Goal: Task Accomplishment & Management: Use online tool/utility

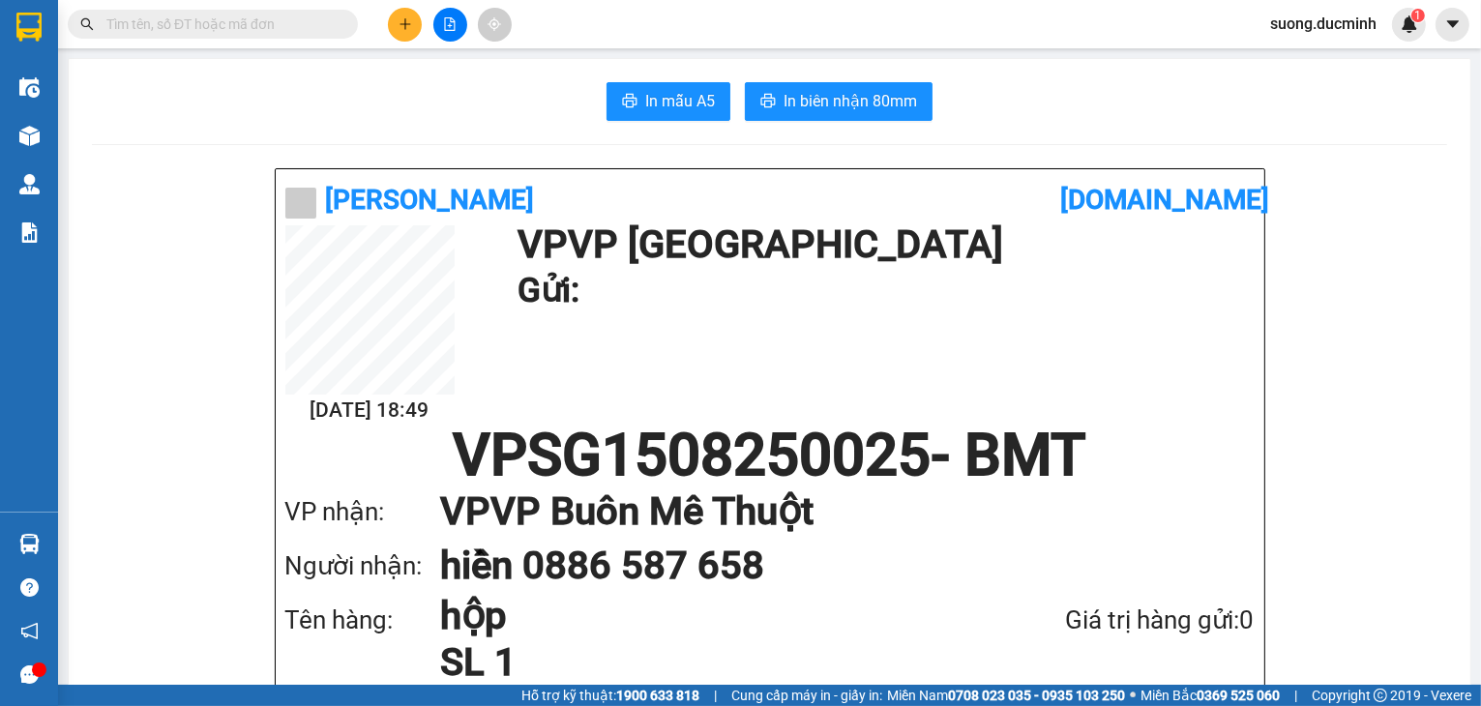
click at [317, 26] on input "text" at bounding box center [220, 24] width 228 height 21
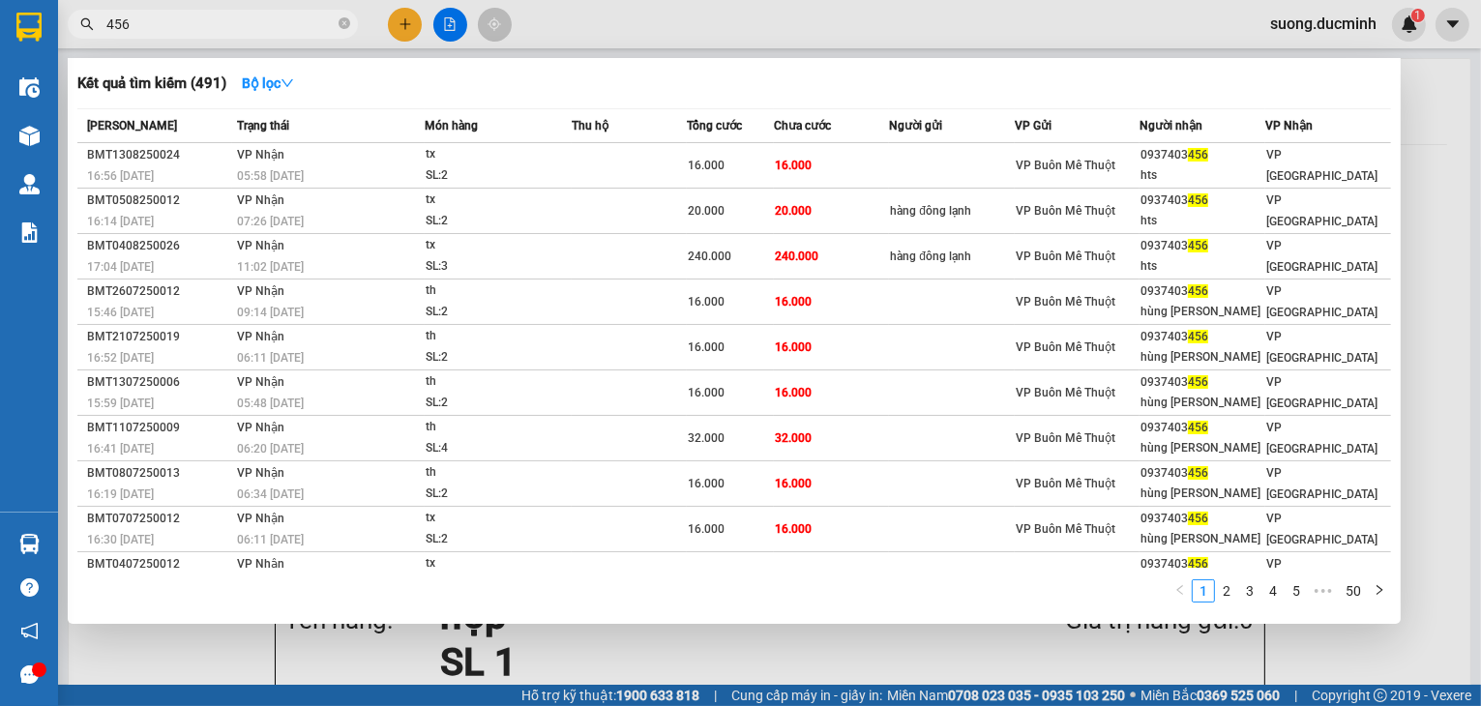
type input "456"
click at [1436, 314] on div at bounding box center [740, 353] width 1481 height 706
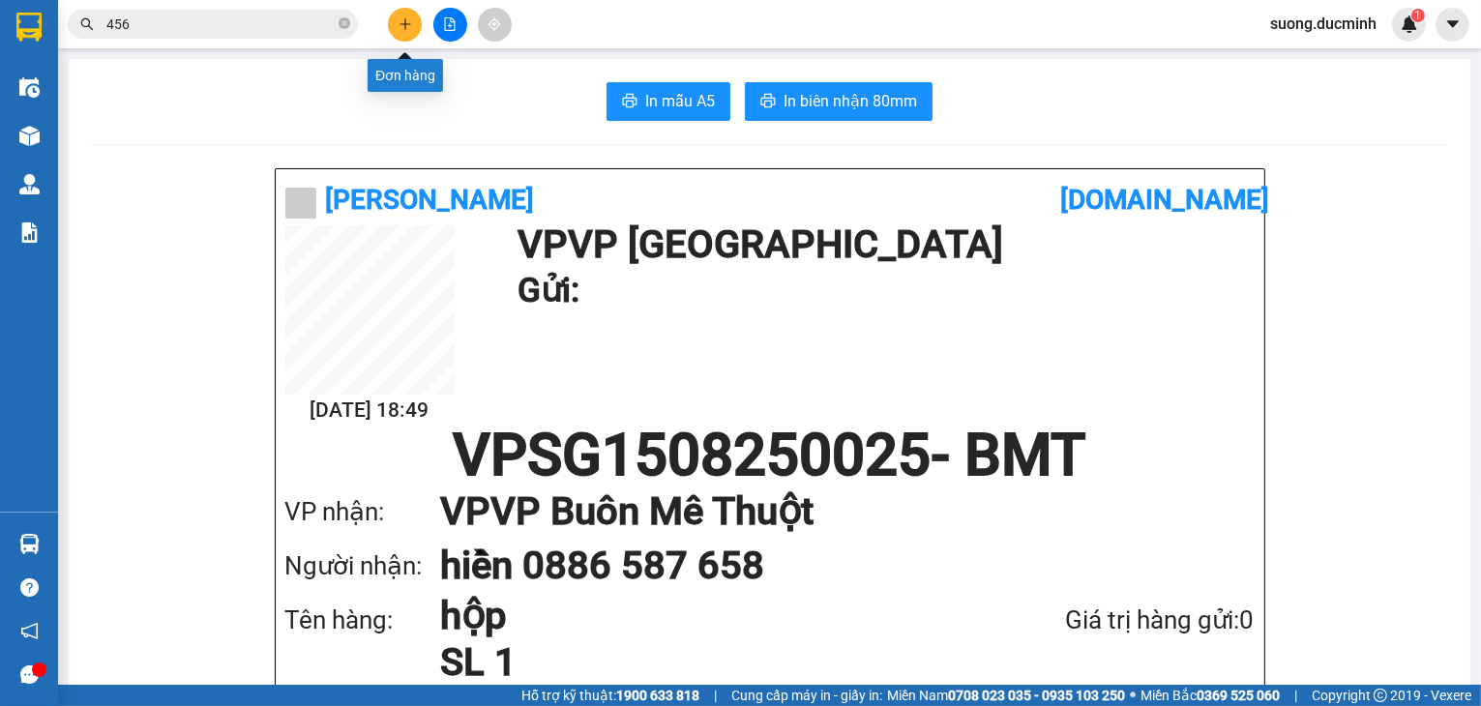
click at [399, 23] on icon "plus" at bounding box center [406, 24] width 14 height 14
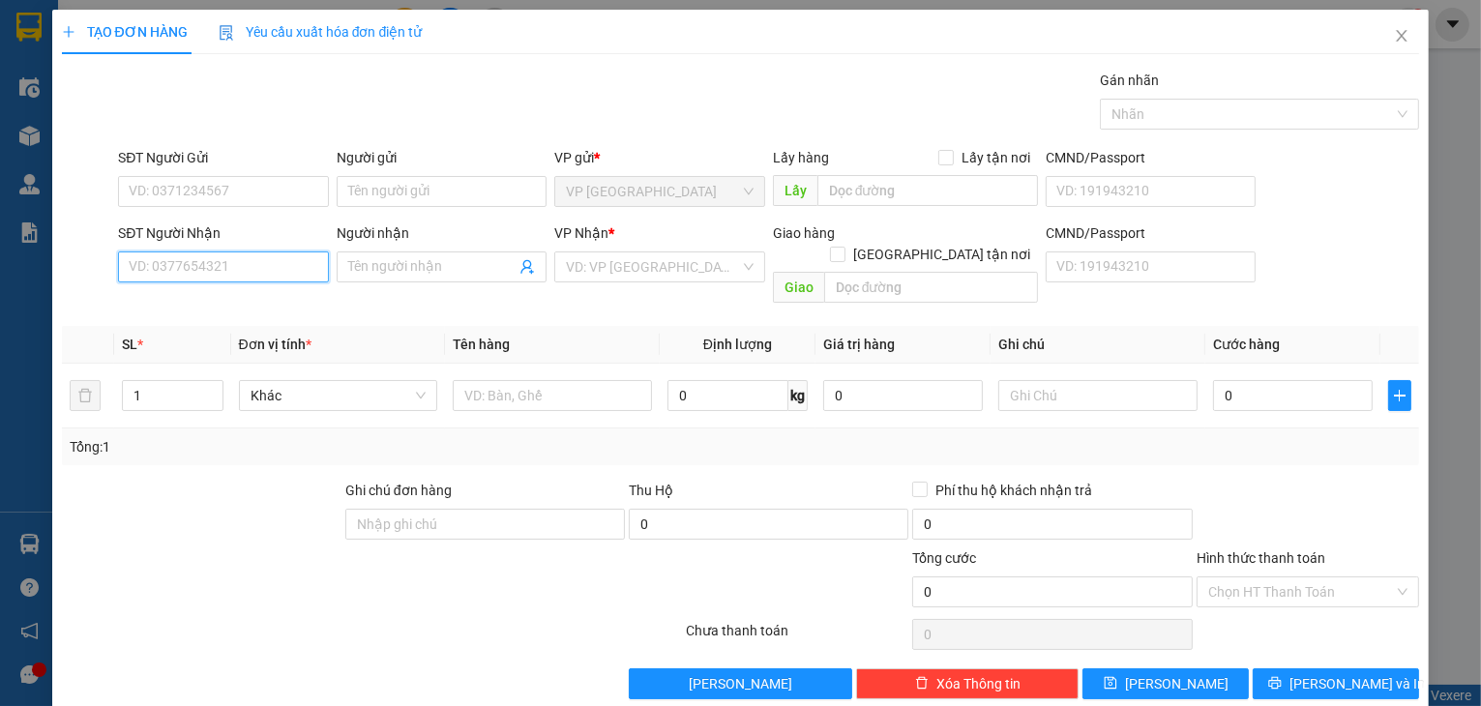
click at [204, 264] on input "SĐT Người Nhận" at bounding box center [223, 267] width 211 height 31
type input "0"
type input "0946090113"
click at [197, 301] on div "0946090113 - hien" at bounding box center [222, 304] width 186 height 21
type input "hien"
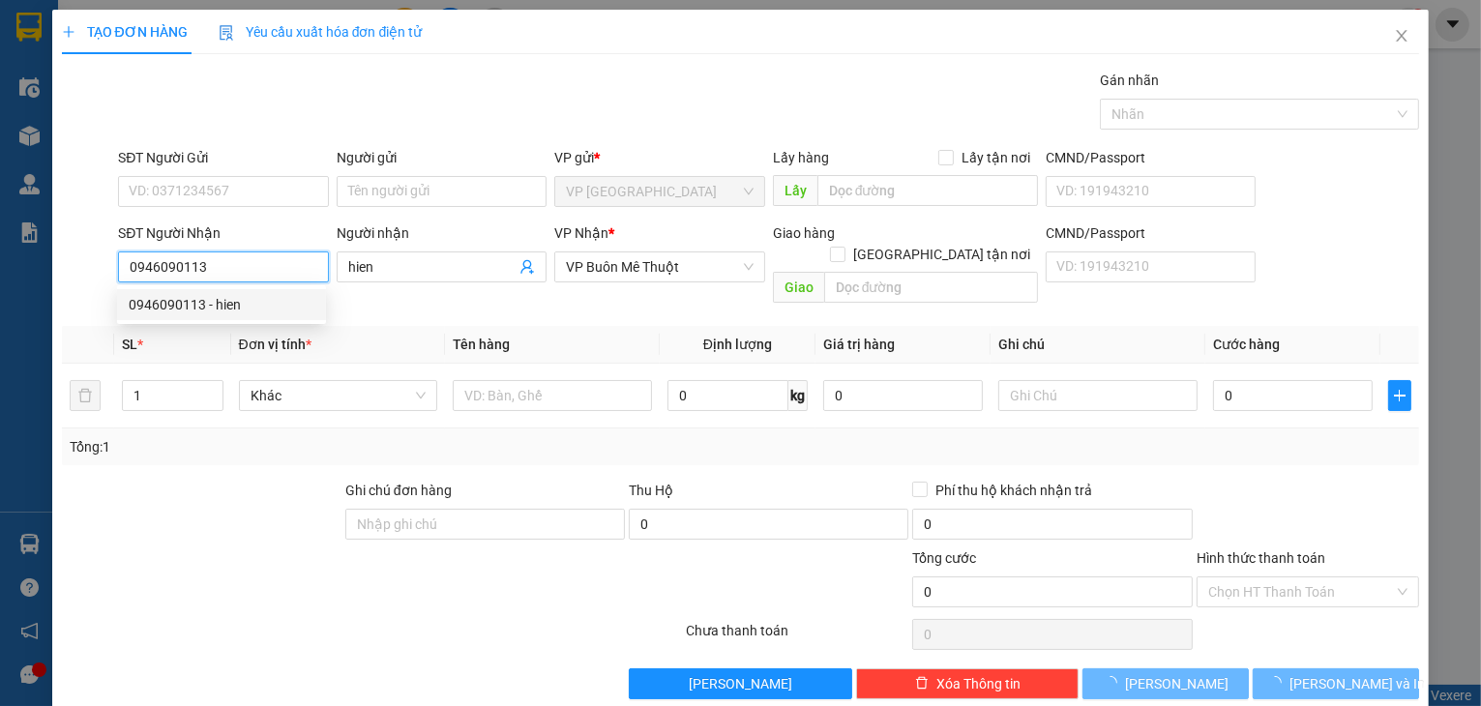
type input "110.000"
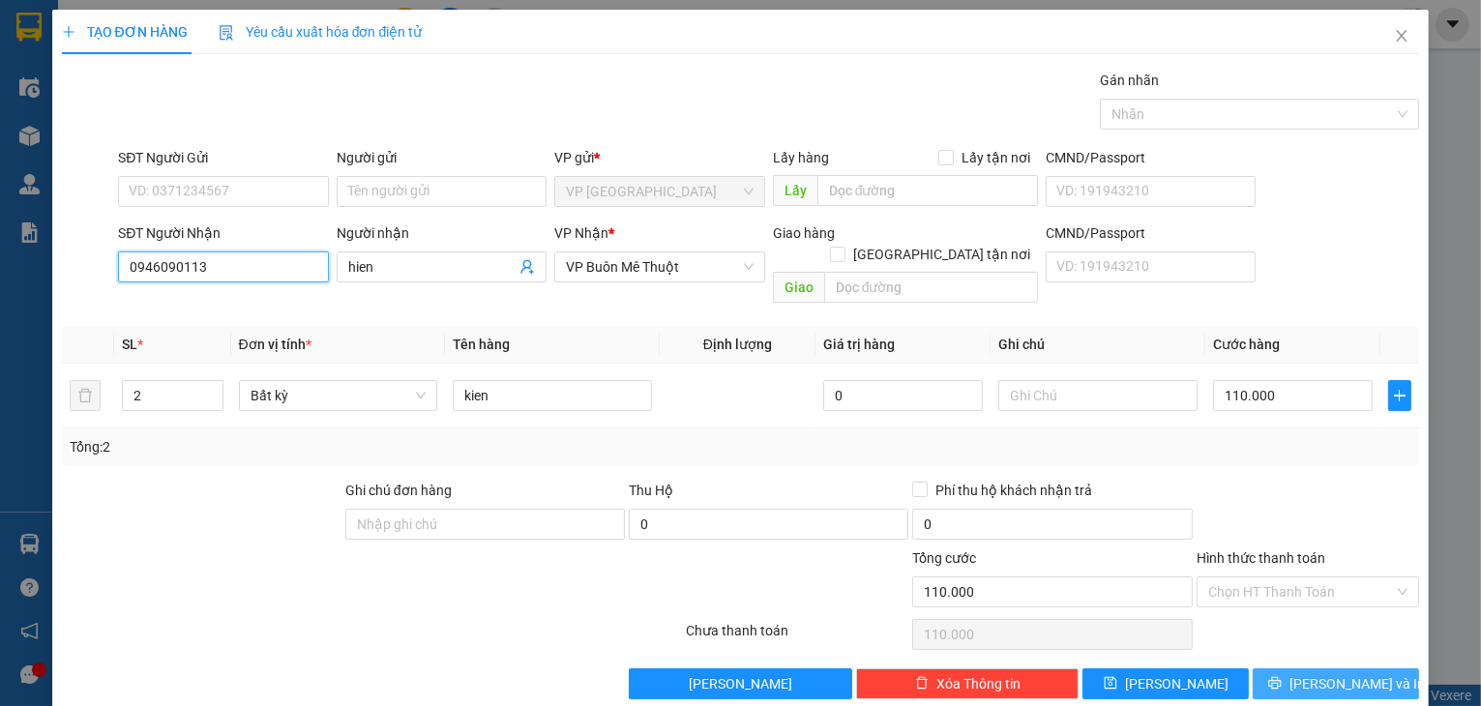
type input "0946090113"
click at [1311, 673] on span "[PERSON_NAME] và In" at bounding box center [1357, 683] width 135 height 21
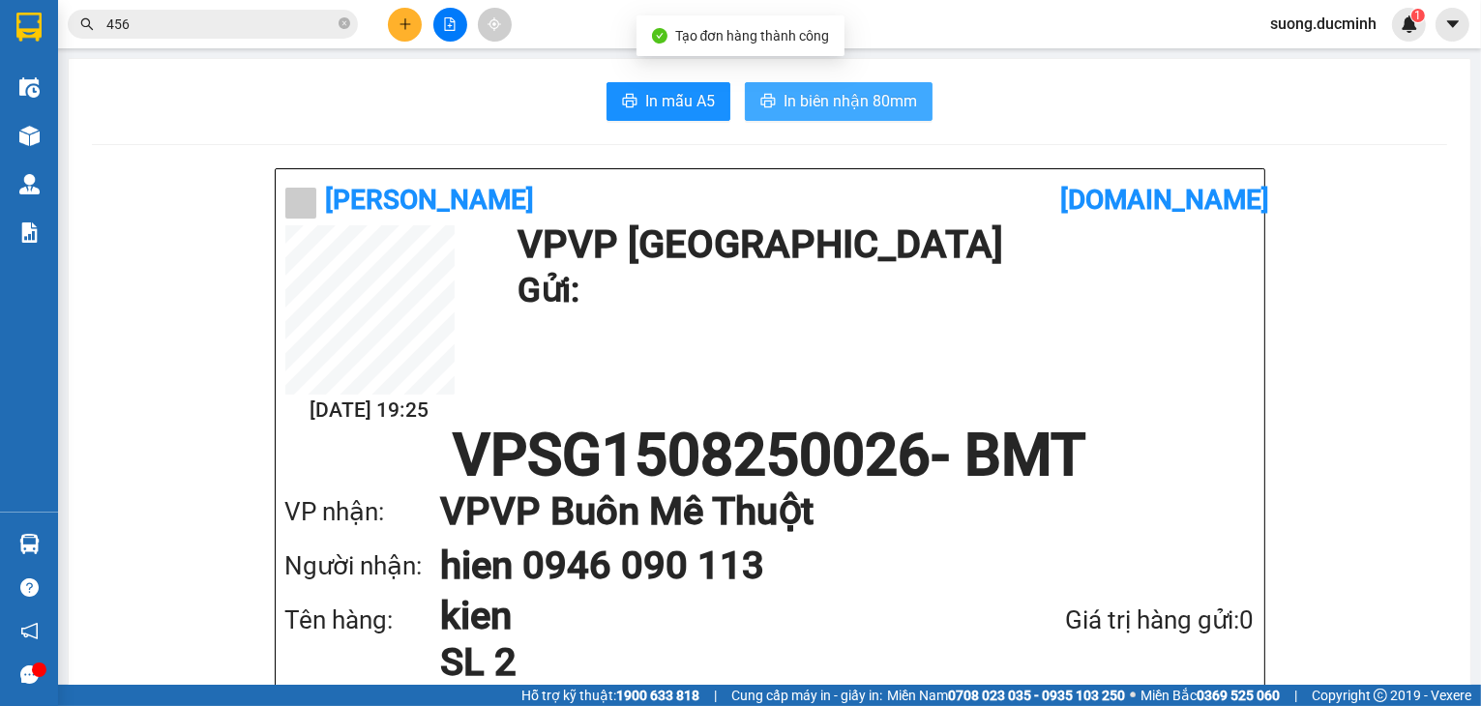
click at [801, 116] on button "In biên nhận 80mm" at bounding box center [839, 101] width 188 height 39
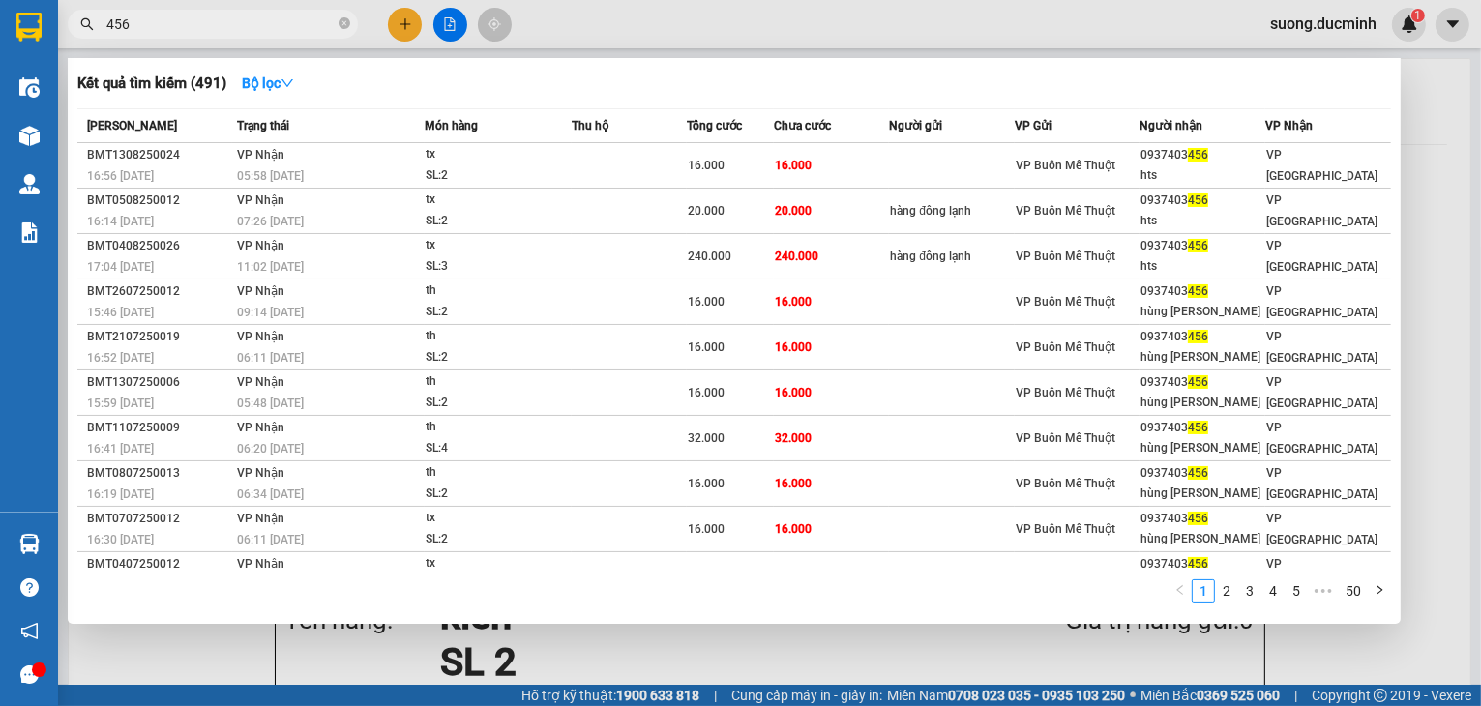
click at [274, 19] on input "456" at bounding box center [220, 24] width 228 height 21
click at [1431, 373] on div at bounding box center [740, 353] width 1481 height 706
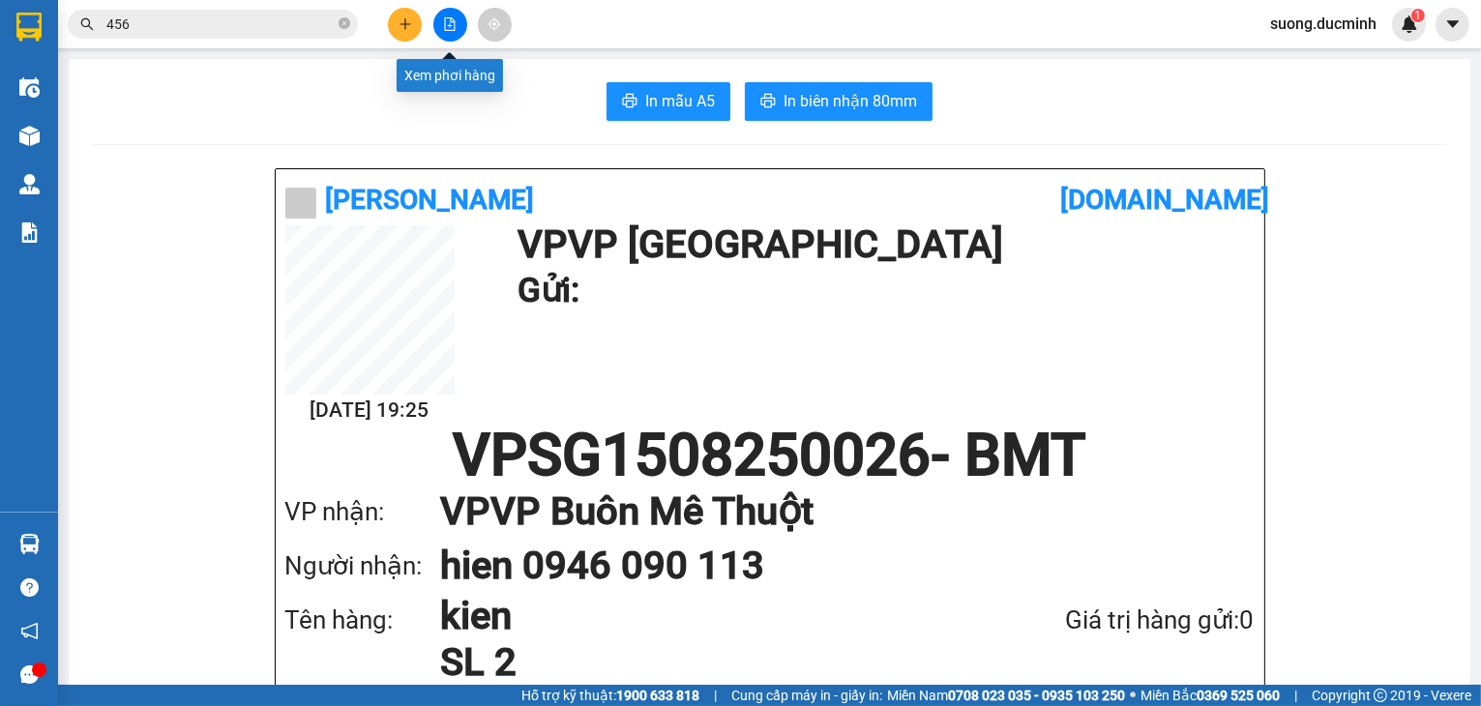
click at [449, 26] on icon "file-add" at bounding box center [450, 24] width 11 height 14
